Goal: Task Accomplishment & Management: Complete application form

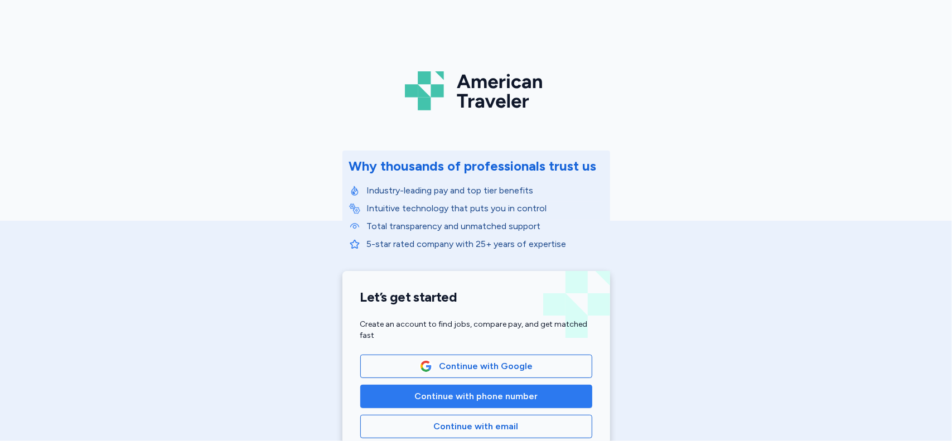
click at [474, 395] on span "Continue with phone number" at bounding box center [475, 396] width 123 height 13
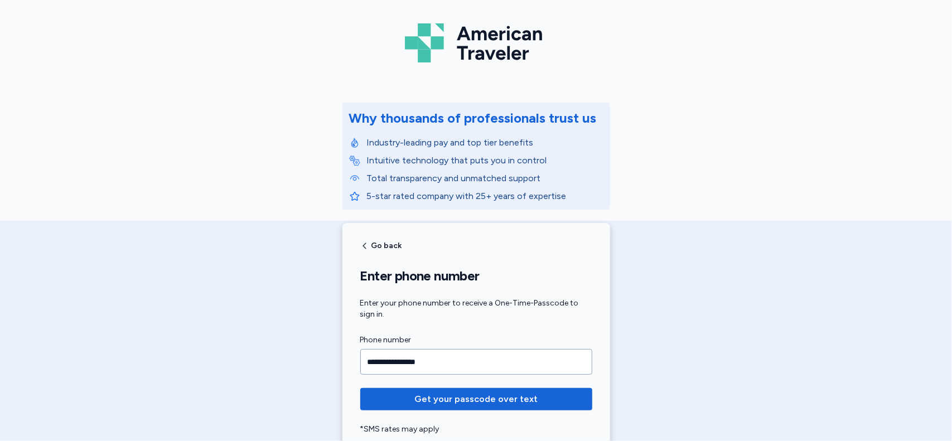
scroll to position [51, 0]
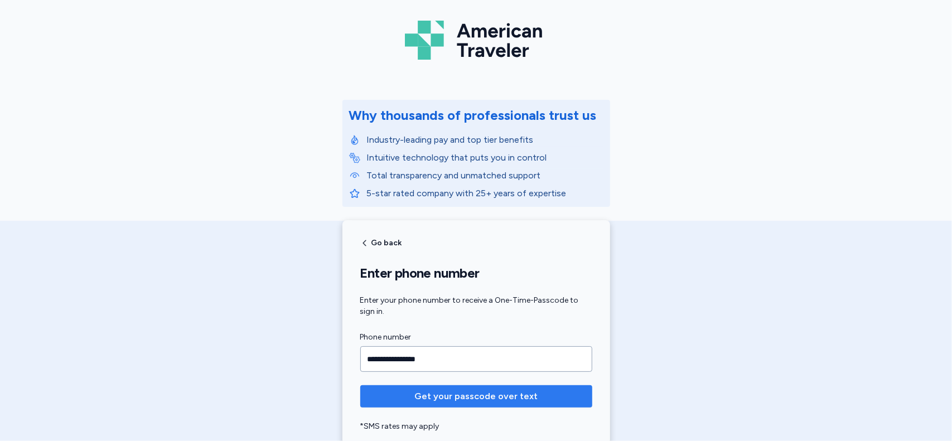
type input "**********"
click at [485, 395] on span "Get your passcode over text" at bounding box center [475, 396] width 123 height 13
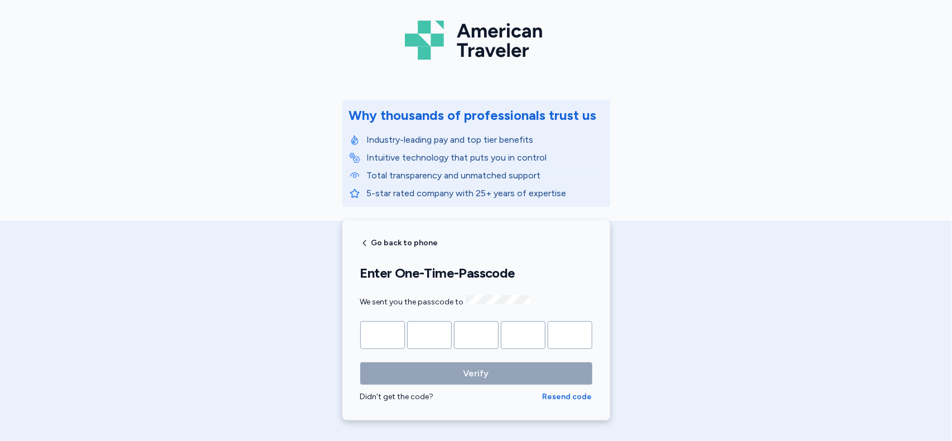
type input "*"
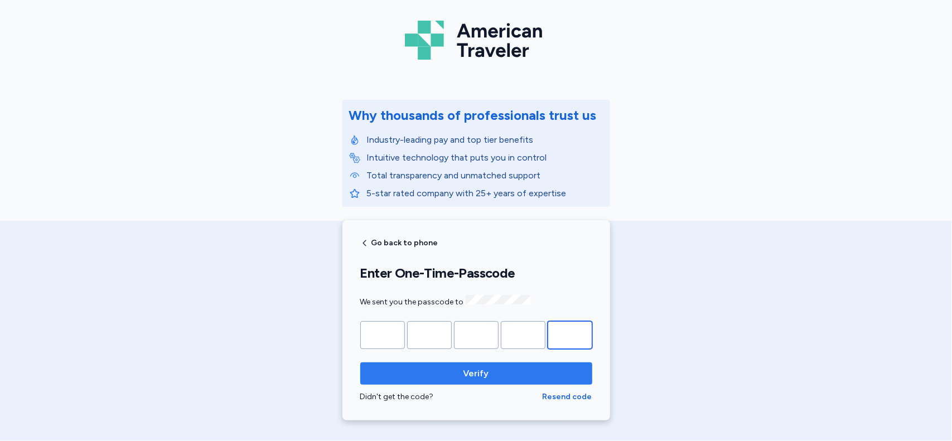
type input "*"
click at [491, 378] on button "Verify" at bounding box center [476, 374] width 232 height 22
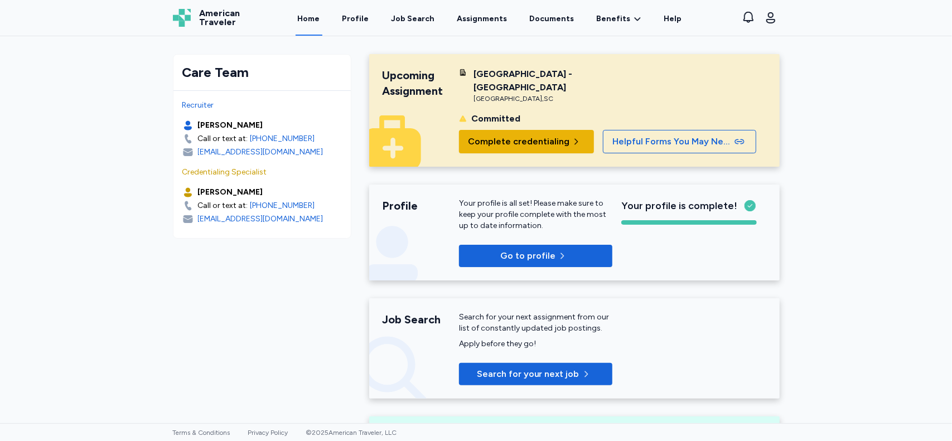
click at [508, 142] on span "Complete credentialing" at bounding box center [519, 141] width 102 height 13
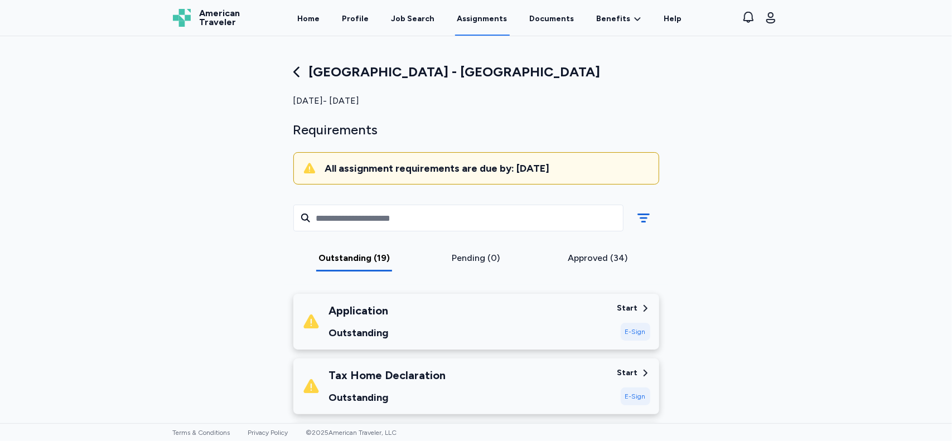
click at [622, 308] on div "Start" at bounding box center [627, 308] width 21 height 11
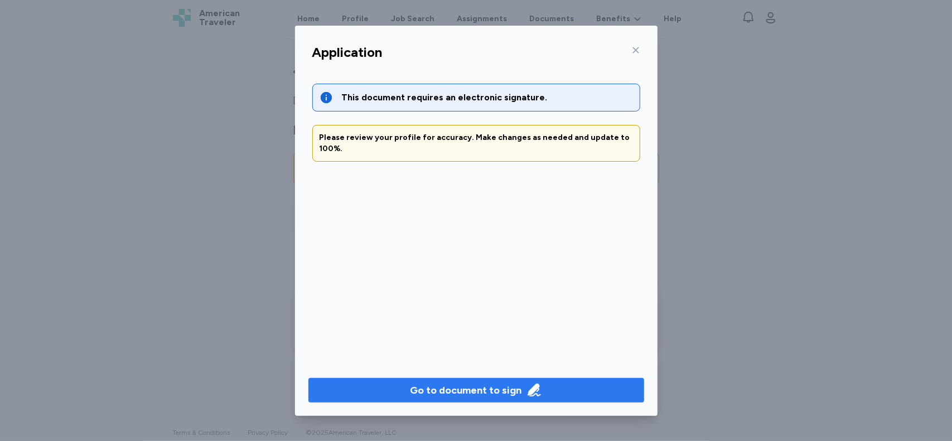
click at [466, 390] on div "Go to document to sign" at bounding box center [467, 391] width 112 height 16
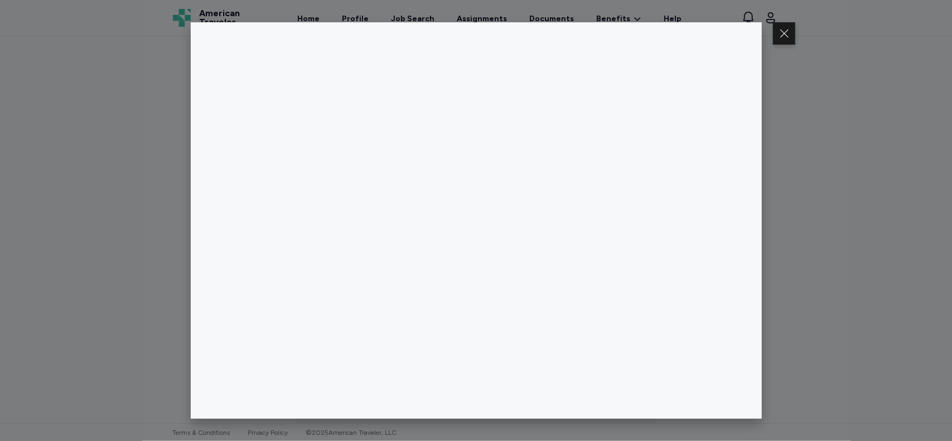
drag, startPoint x: 946, startPoint y: 70, endPoint x: 946, endPoint y: 107, distance: 36.3
click at [946, 107] on div at bounding box center [476, 220] width 952 height 441
drag, startPoint x: 948, startPoint y: 90, endPoint x: 949, endPoint y: 126, distance: 36.3
click at [949, 126] on div at bounding box center [476, 220] width 952 height 441
click at [763, 266] on div at bounding box center [476, 220] width 952 height 441
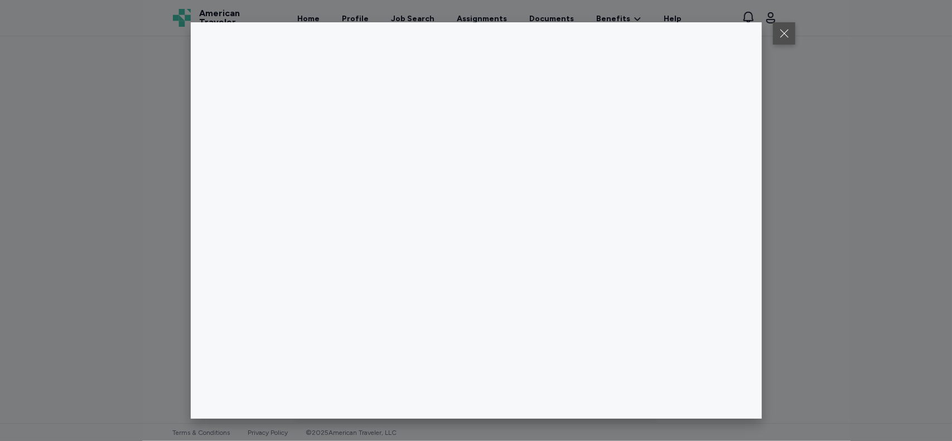
click at [791, 28] on button at bounding box center [784, 33] width 22 height 22
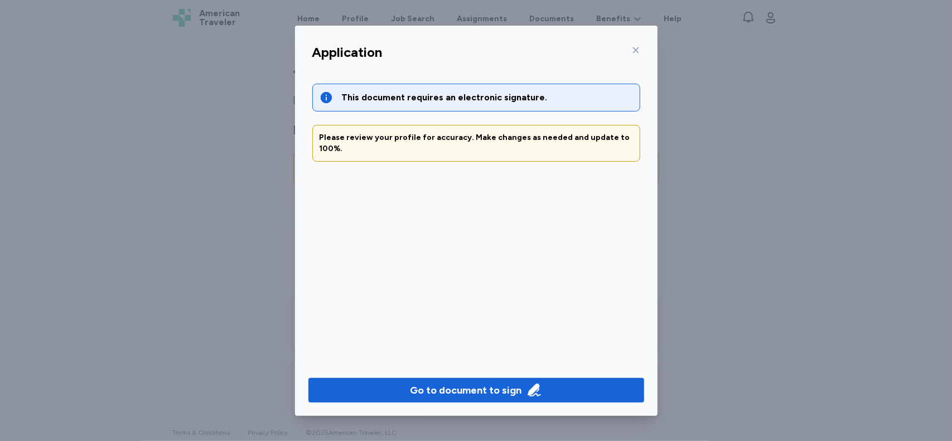
click at [634, 50] on icon at bounding box center [635, 50] width 9 height 9
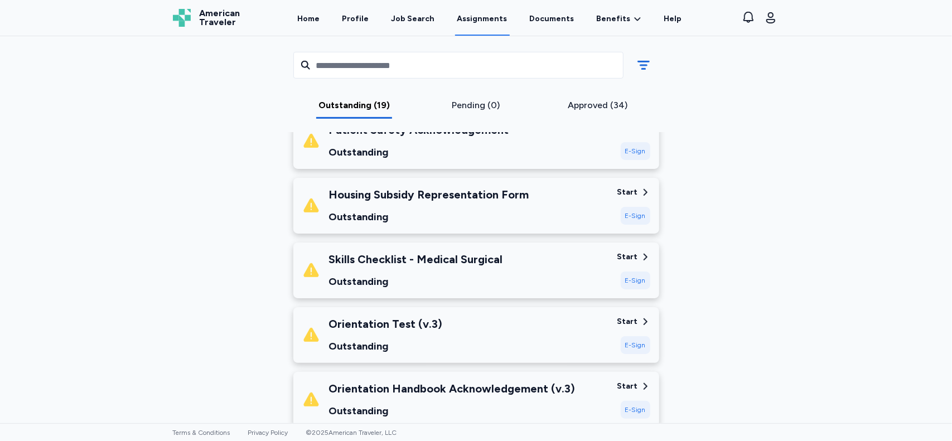
scroll to position [388, 0]
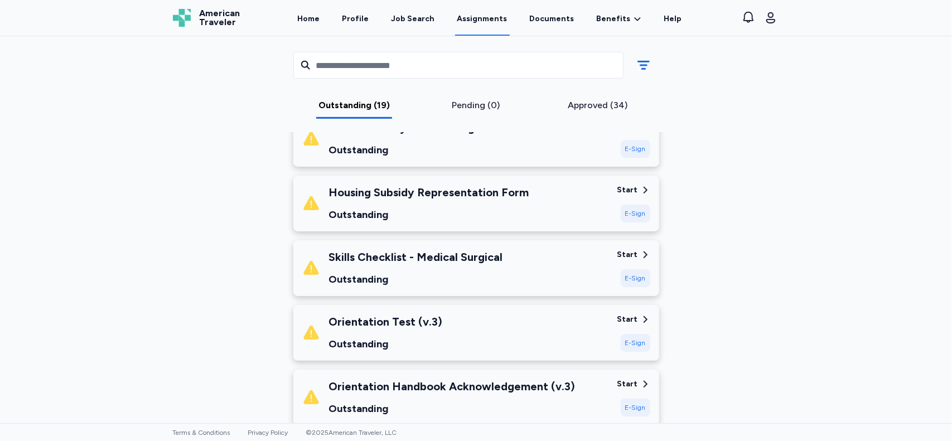
click at [99, 146] on div "[GEOGRAPHIC_DATA] - [GEOGRAPHIC_DATA] [DATE] - [DATE] Requirements All assignme…" at bounding box center [476, 229] width 952 height 387
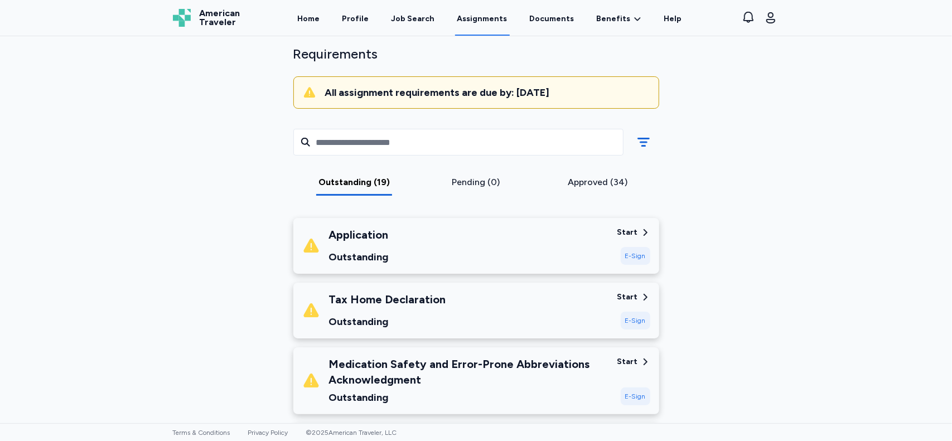
scroll to position [76, 0]
